Goal: Transaction & Acquisition: Purchase product/service

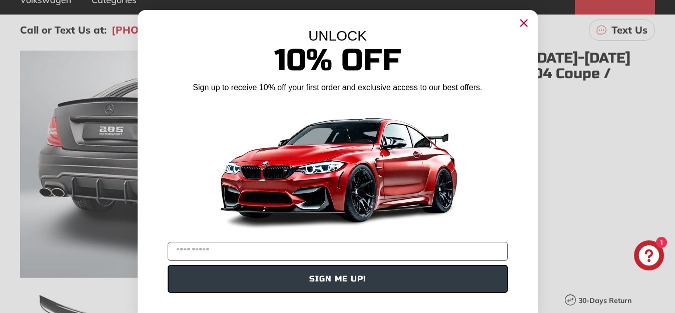
click at [520, 22] on icon "Close dialog" at bounding box center [523, 23] width 7 height 7
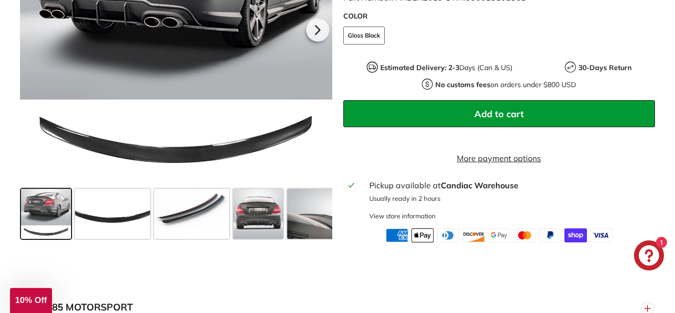
scroll to position [400, 0]
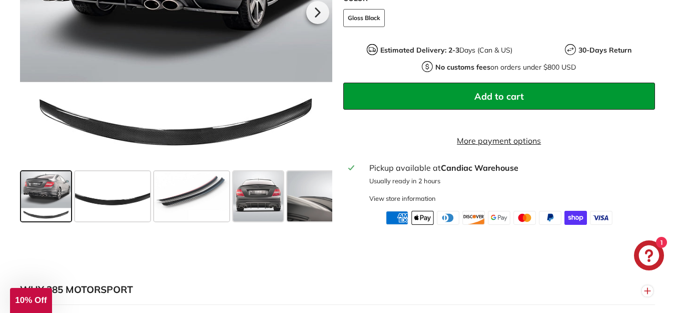
click at [43, 206] on span at bounding box center [46, 196] width 50 height 50
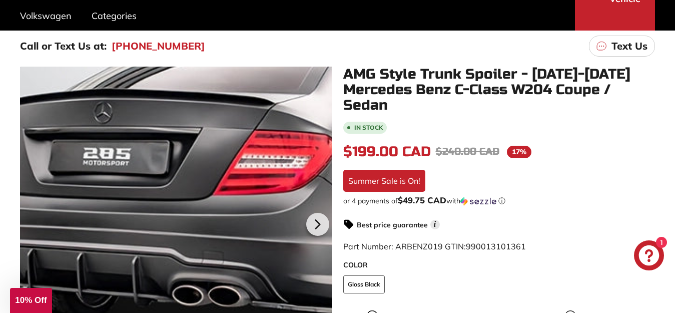
scroll to position [150, 0]
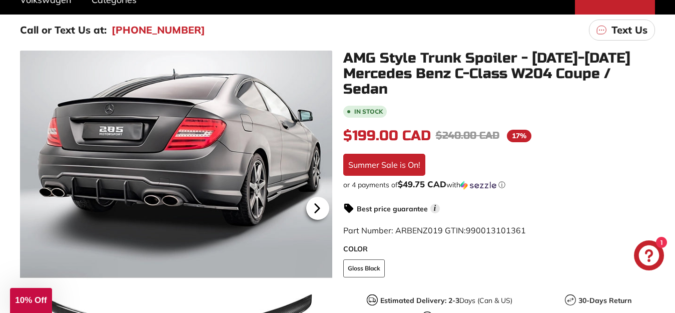
click at [318, 208] on icon at bounding box center [317, 208] width 4 height 9
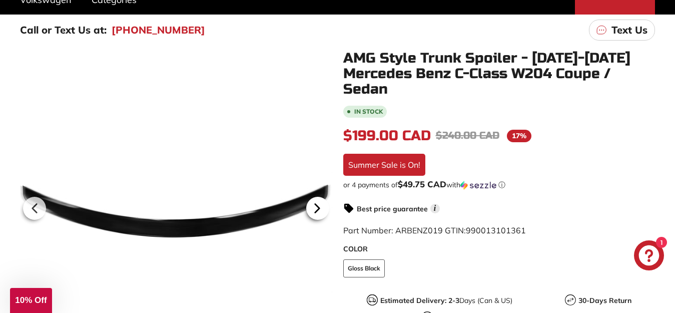
click at [318, 208] on icon at bounding box center [317, 208] width 4 height 9
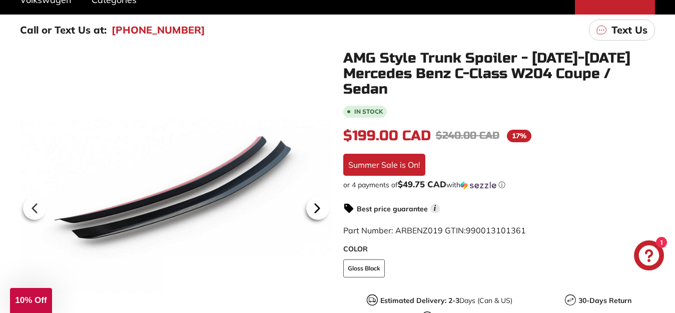
click at [313, 210] on icon at bounding box center [317, 208] width 23 height 23
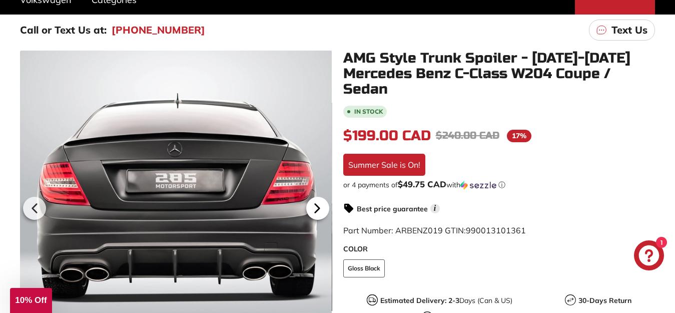
click at [314, 209] on icon at bounding box center [317, 208] width 23 height 23
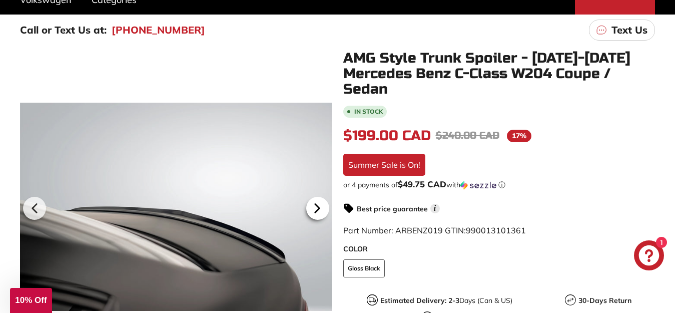
scroll to position [0, 140]
click at [317, 209] on icon at bounding box center [317, 208] width 4 height 9
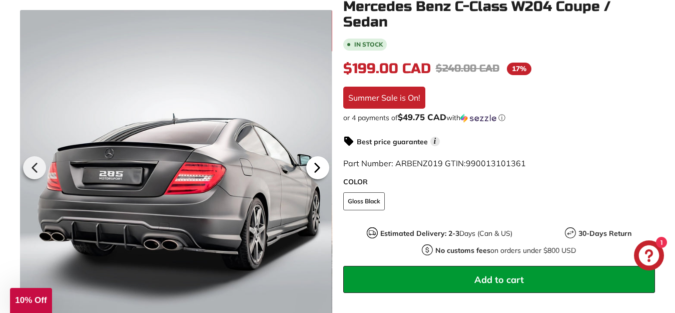
scroll to position [200, 0]
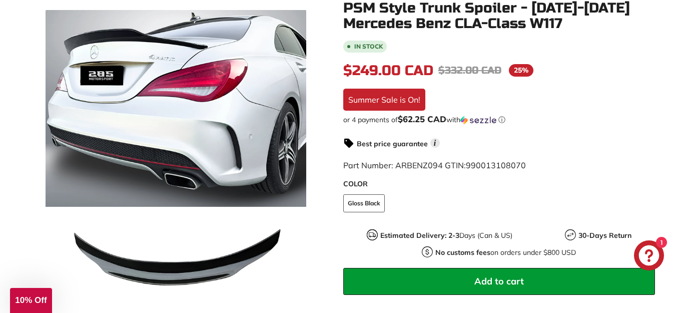
scroll to position [100, 0]
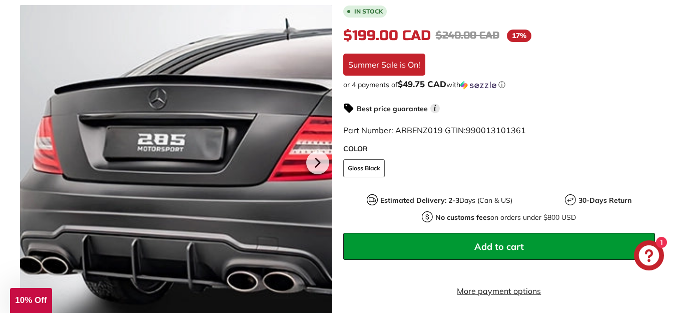
scroll to position [150, 0]
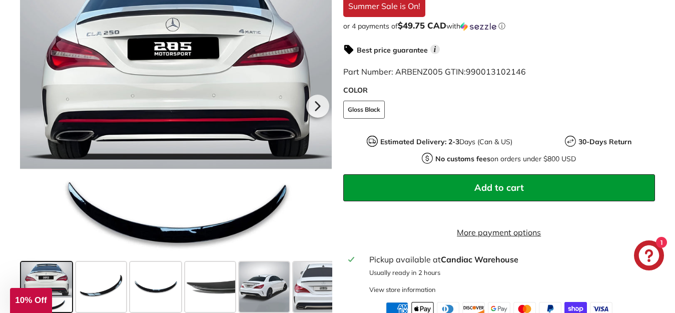
scroll to position [300, 0]
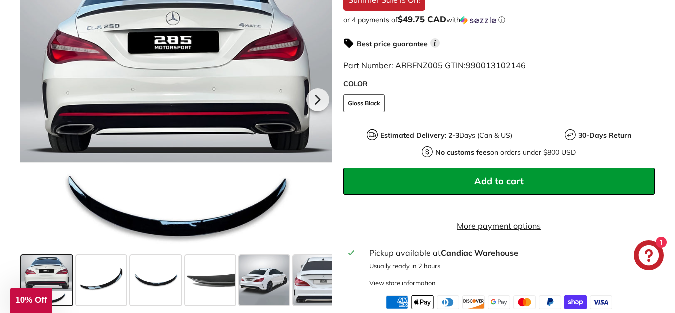
click at [585, 175] on button "Add to cart" at bounding box center [499, 181] width 312 height 27
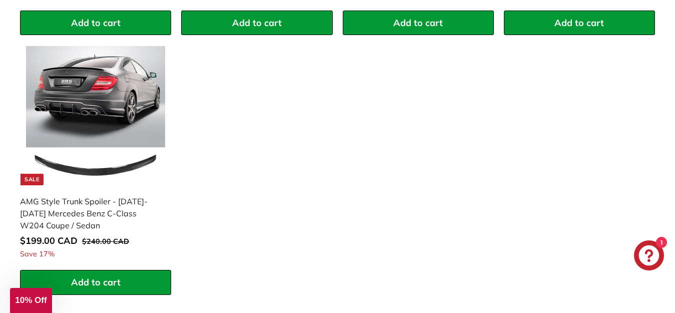
scroll to position [700, 0]
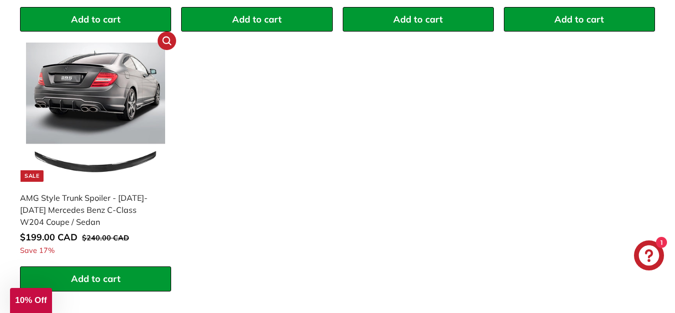
click at [57, 91] on img at bounding box center [95, 112] width 139 height 139
